Goal: Task Accomplishment & Management: Complete application form

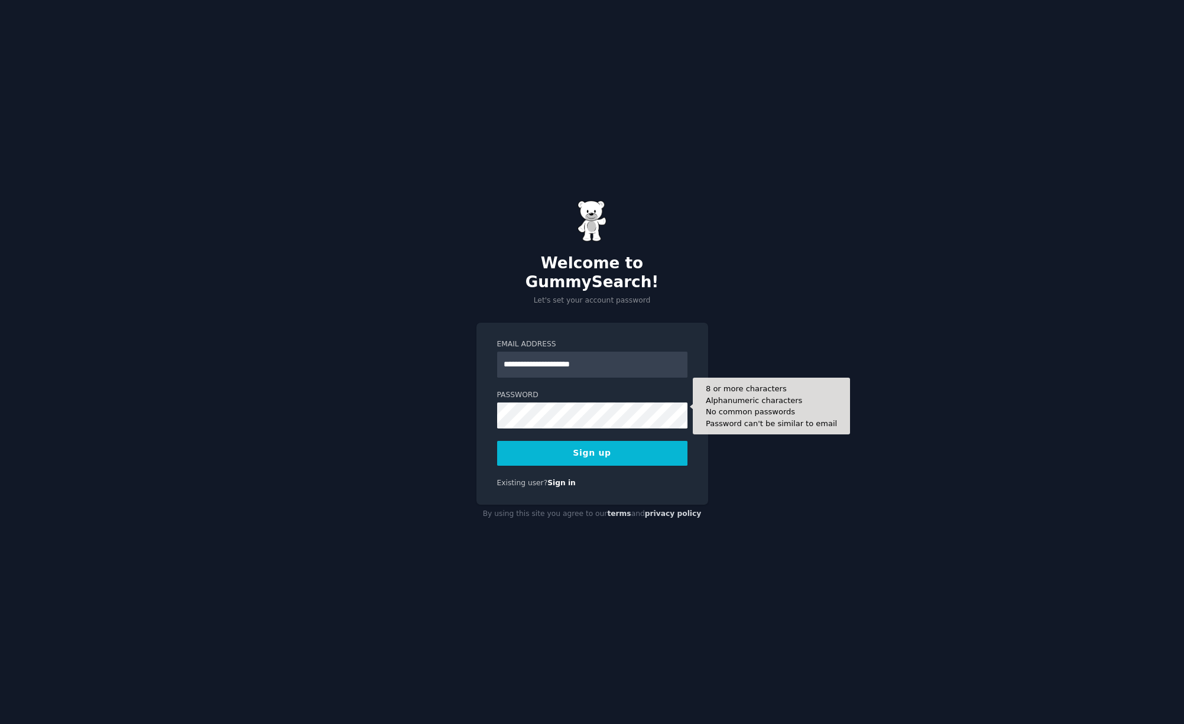
type input "**********"
click at [497, 441] on button "Sign up" at bounding box center [592, 453] width 190 height 25
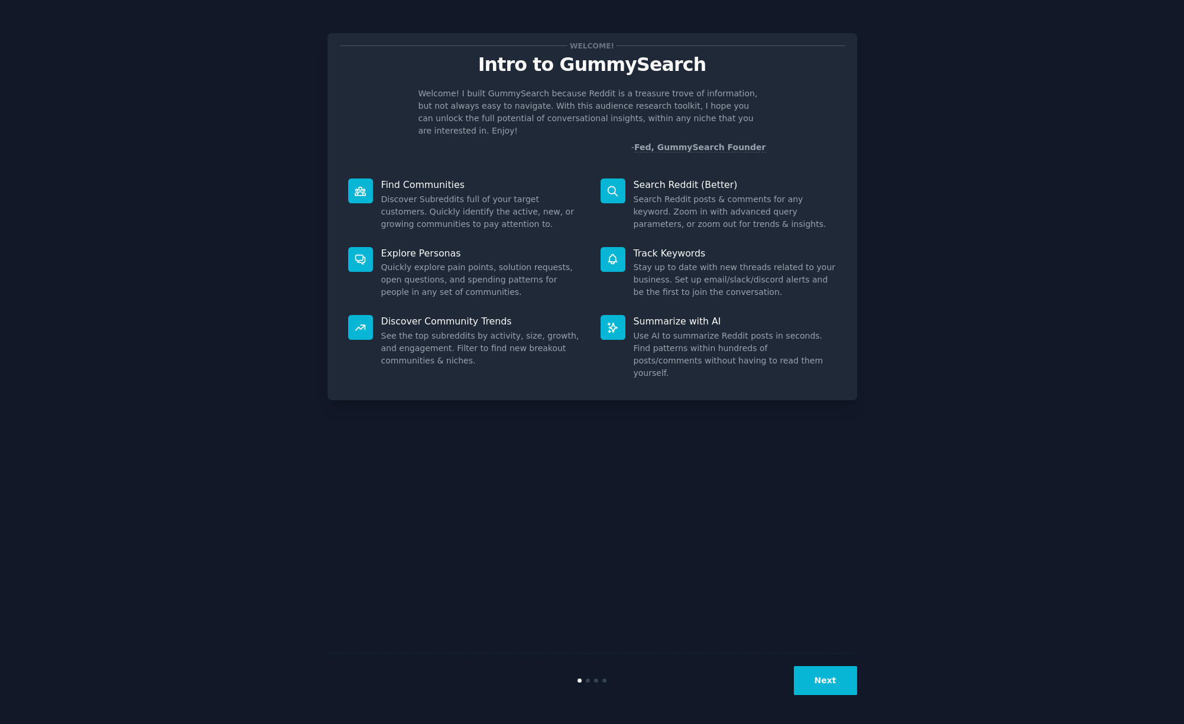
click at [814, 675] on button "Next" at bounding box center [825, 680] width 63 height 29
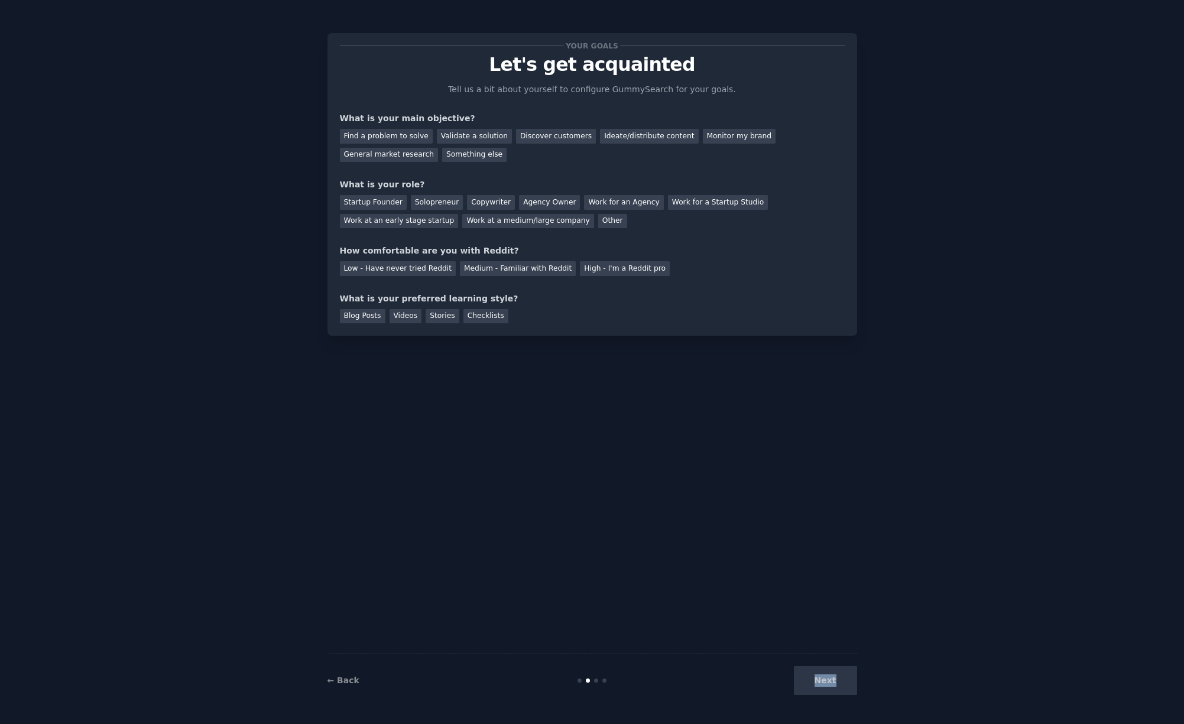
click at [814, 675] on div "Next" at bounding box center [768, 680] width 177 height 29
click at [579, 349] on div "Your goals Let's get acquainted Tell us a bit about yourself to configure Gummy…" at bounding box center [593, 362] width 530 height 691
click at [390, 135] on div "Find a problem to solve" at bounding box center [386, 136] width 93 height 15
click at [612, 137] on div "Ideate/distribute content" at bounding box center [649, 136] width 98 height 15
click at [387, 134] on div "Find a problem to solve" at bounding box center [386, 136] width 93 height 15
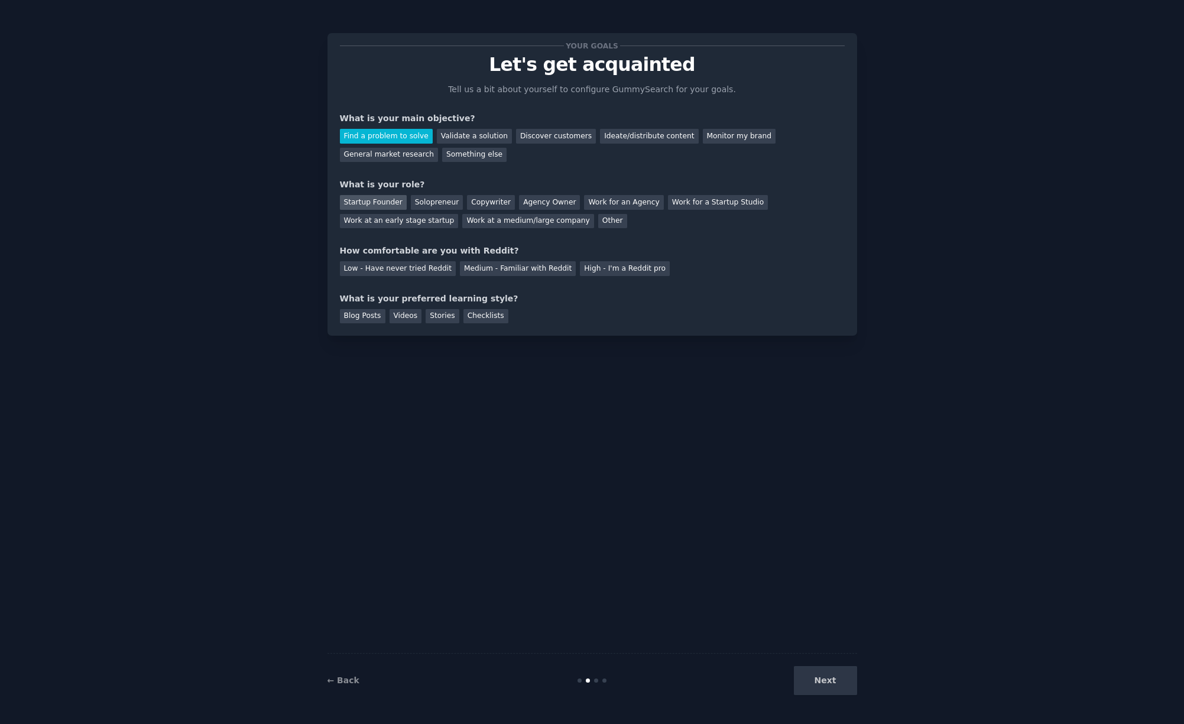
click at [396, 206] on div "Startup Founder" at bounding box center [373, 202] width 67 height 15
click at [426, 206] on div "Solopreneur" at bounding box center [437, 202] width 52 height 15
click at [829, 690] on div "Next" at bounding box center [768, 680] width 177 height 29
click at [396, 317] on div "Videos" at bounding box center [406, 316] width 33 height 15
click at [478, 267] on div "Medium - Familiar with Reddit" at bounding box center [518, 268] width 116 height 15
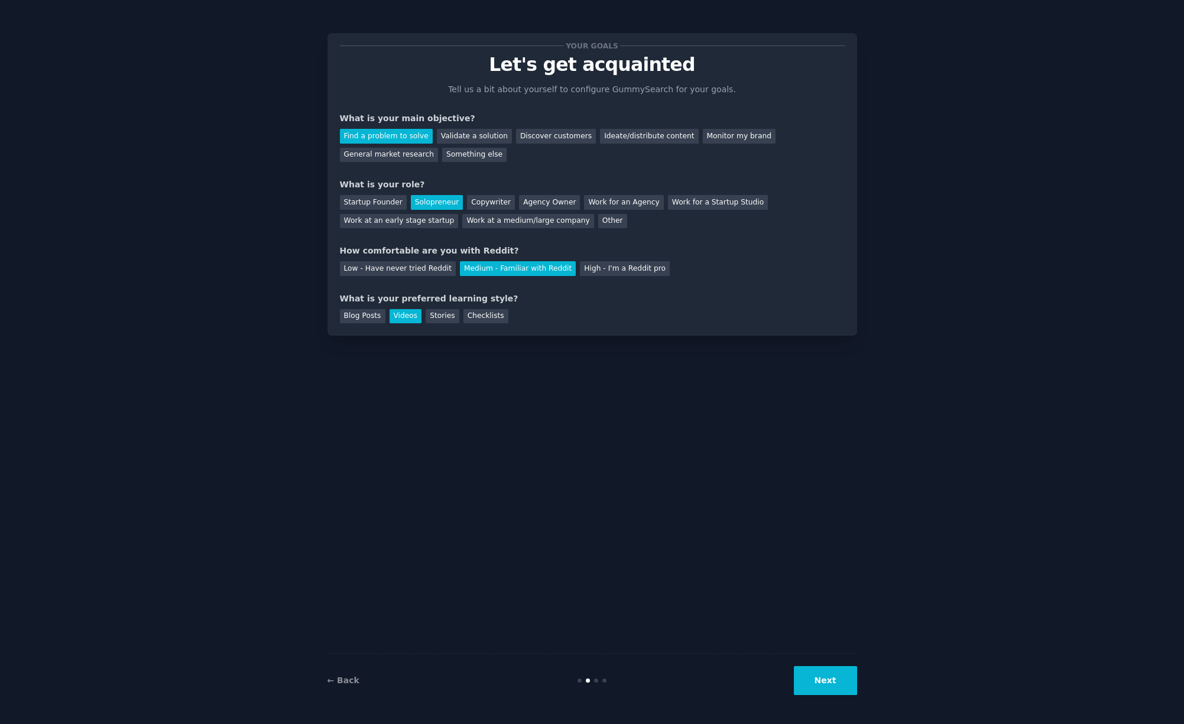
click at [823, 679] on button "Next" at bounding box center [825, 680] width 63 height 29
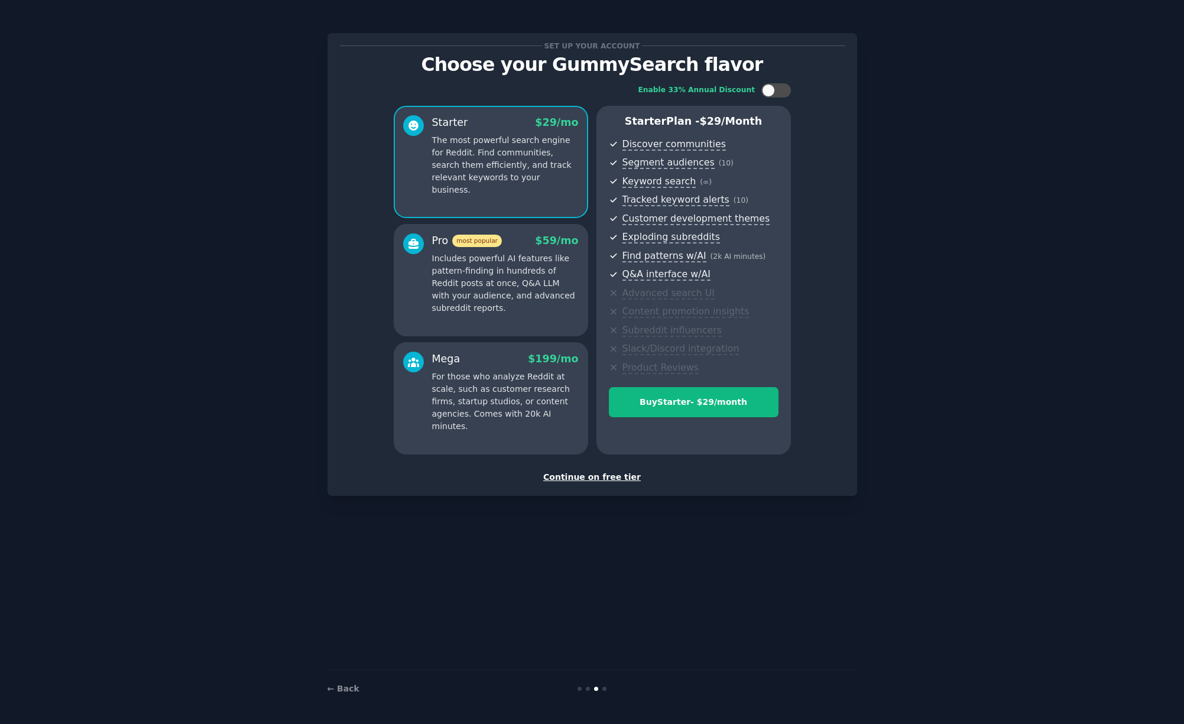
click at [597, 479] on div "Continue on free tier" at bounding box center [592, 477] width 505 height 12
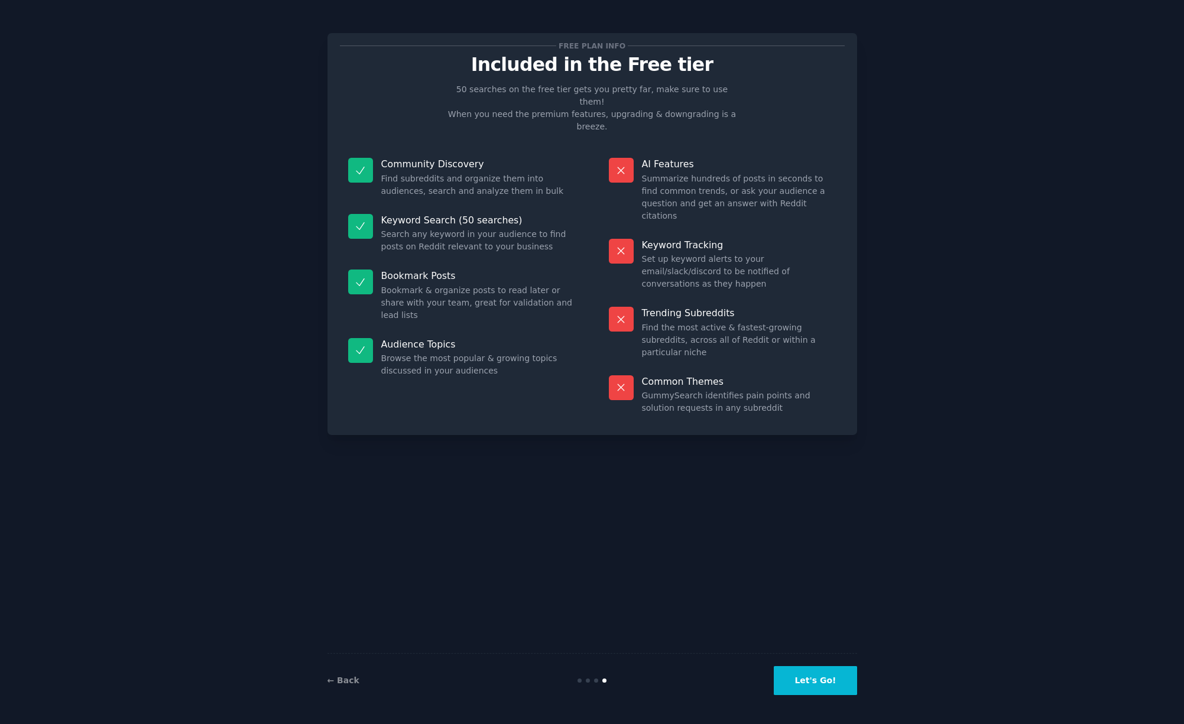
click at [800, 669] on button "Let's Go!" at bounding box center [815, 680] width 83 height 29
